Goal: Navigation & Orientation: Find specific page/section

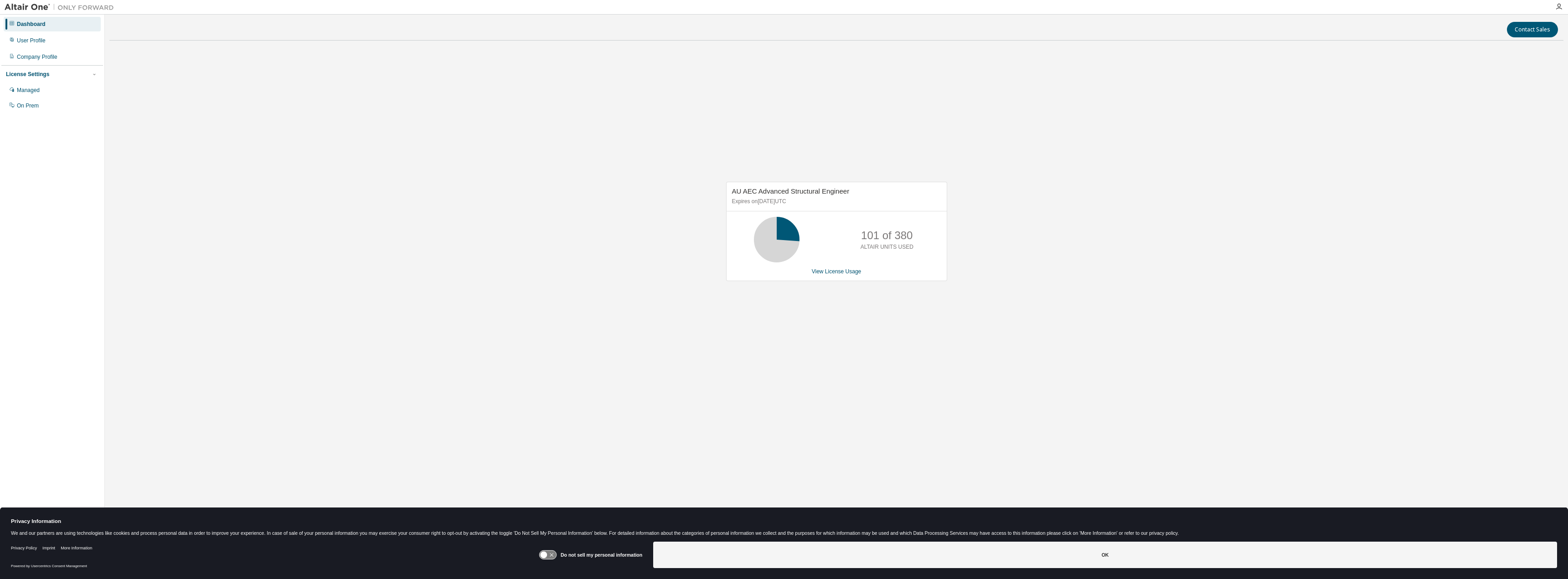
click at [31, 5] on img at bounding box center [61, 7] width 114 height 9
click at [81, 7] on img at bounding box center [61, 7] width 114 height 9
click at [15, 7] on img at bounding box center [61, 7] width 114 height 9
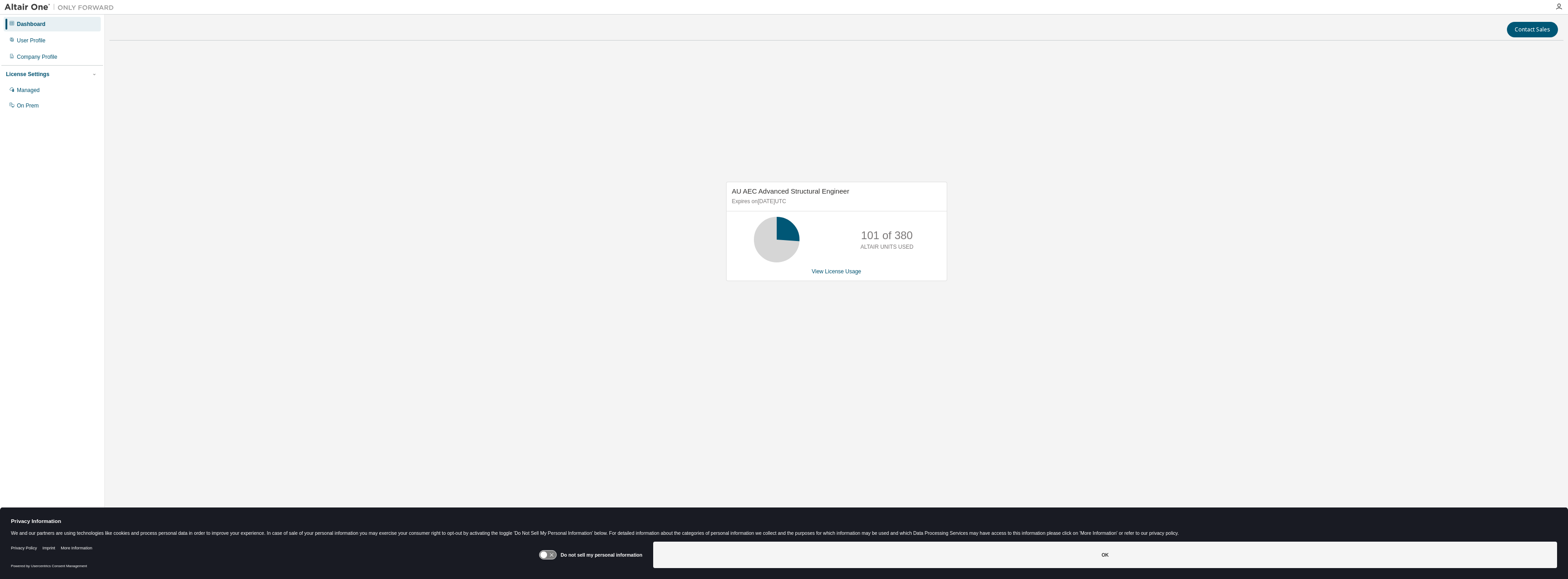
click at [15, 7] on img at bounding box center [61, 7] width 114 height 9
click at [16, 7] on img at bounding box center [61, 7] width 114 height 9
click at [17, 9] on img at bounding box center [61, 7] width 114 height 9
click at [1559, 8] on icon "button" at bounding box center [1559, 7] width 7 height 7
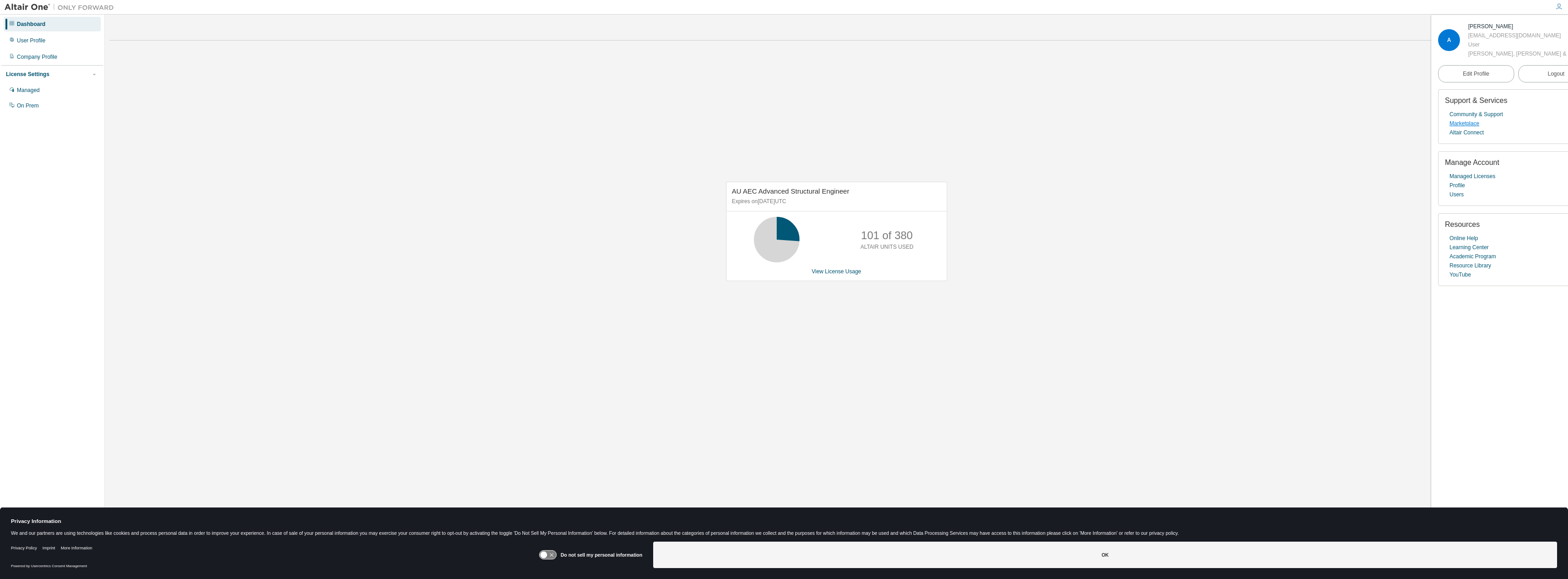
click at [1471, 126] on link "Marketplace" at bounding box center [1464, 123] width 30 height 9
